Goal: Book appointment/travel/reservation

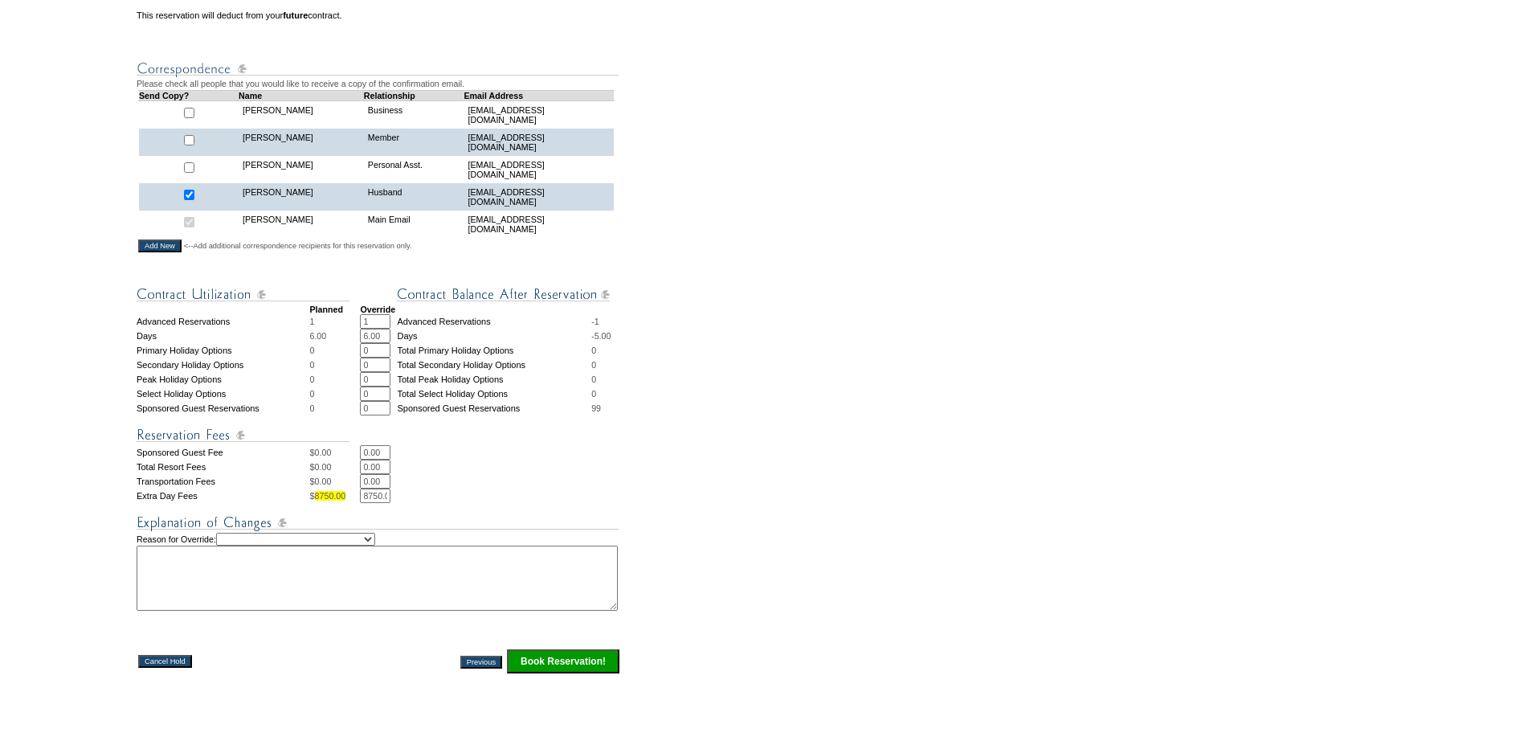
scroll to position [482, 0]
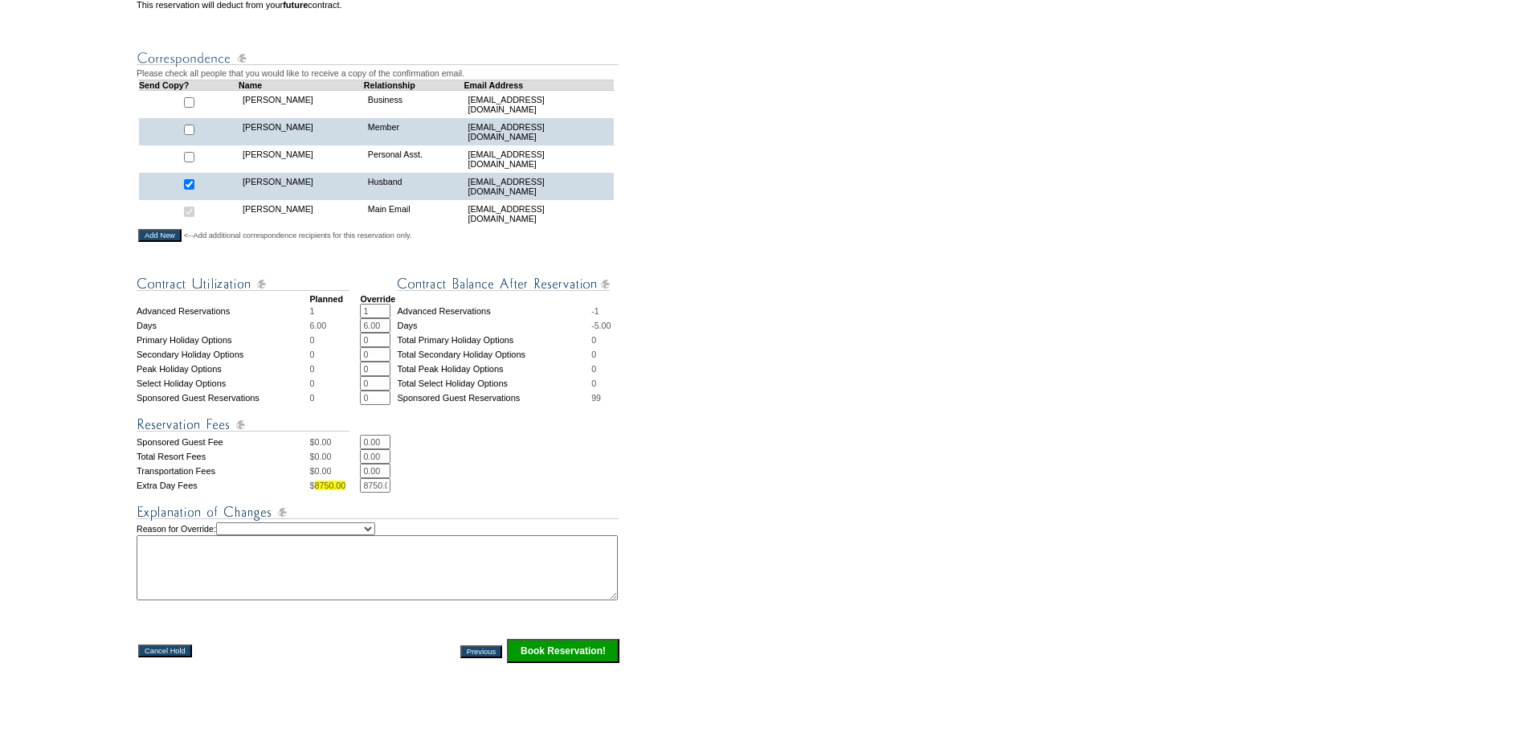
click at [296, 535] on select "Creating Continuous Stay Days Rebooked After Cancellation Editing Occupant Expe…" at bounding box center [295, 528] width 159 height 13
select select "1038"
click at [238, 535] on select "Creating Continuous Stay Days Rebooked After Cancellation Editing Occupant Expe…" at bounding box center [295, 528] width 159 height 13
click at [308, 600] on textarea at bounding box center [377, 567] width 481 height 65
type textarea "RR available-Cg"
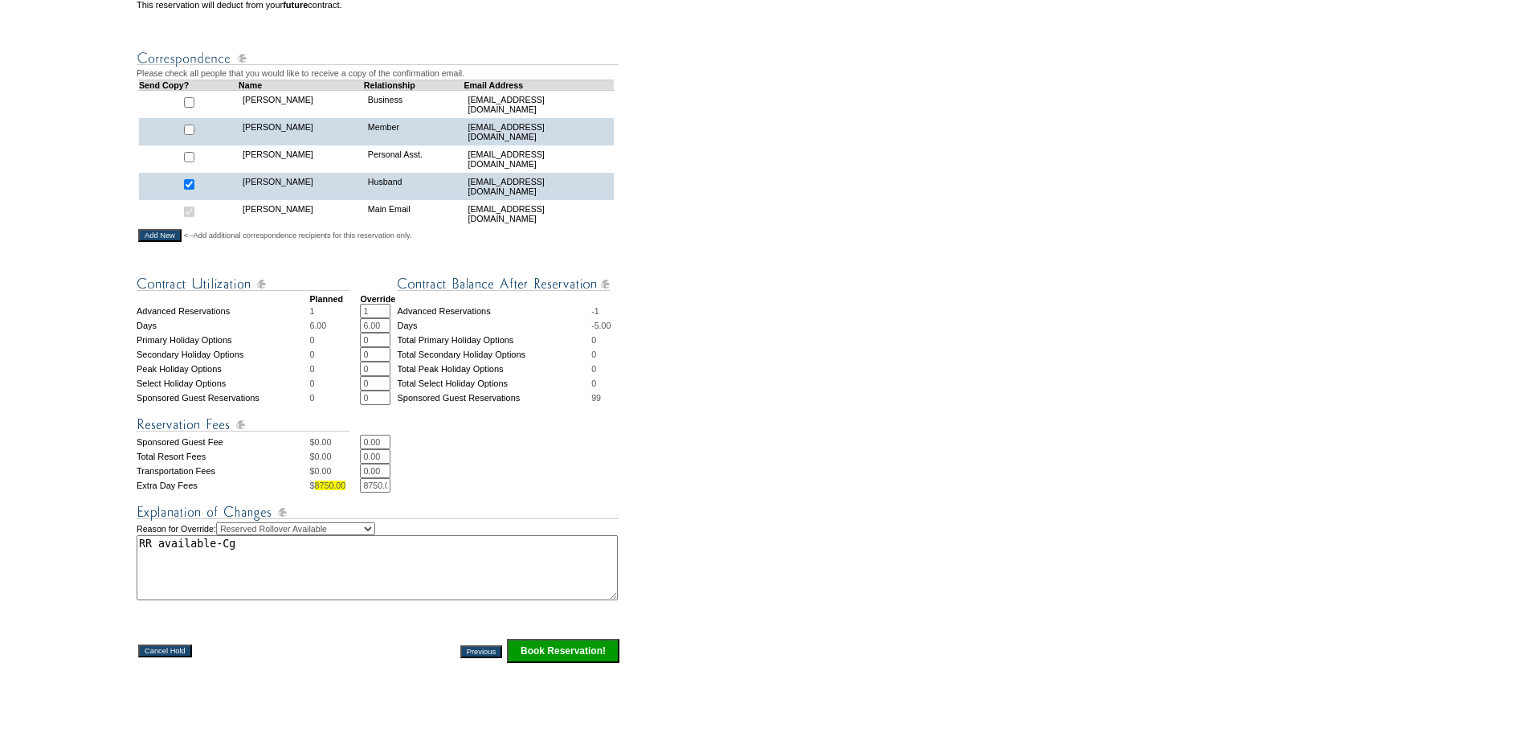
click at [538, 663] on input "Book Reservation!" at bounding box center [563, 651] width 112 height 24
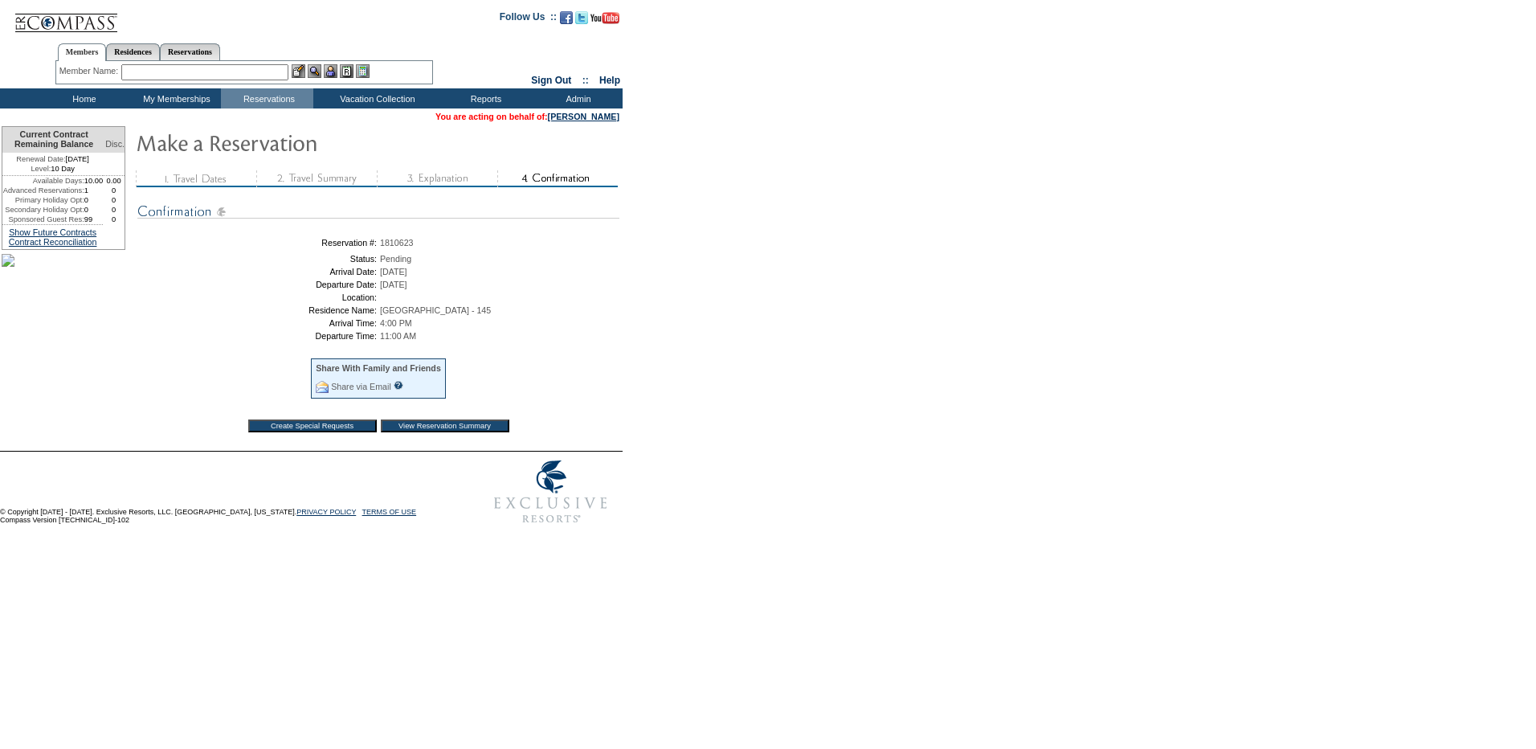
click at [476, 432] on input "View Reservation Summary" at bounding box center [445, 425] width 129 height 13
